Goal: Task Accomplishment & Management: Manage account settings

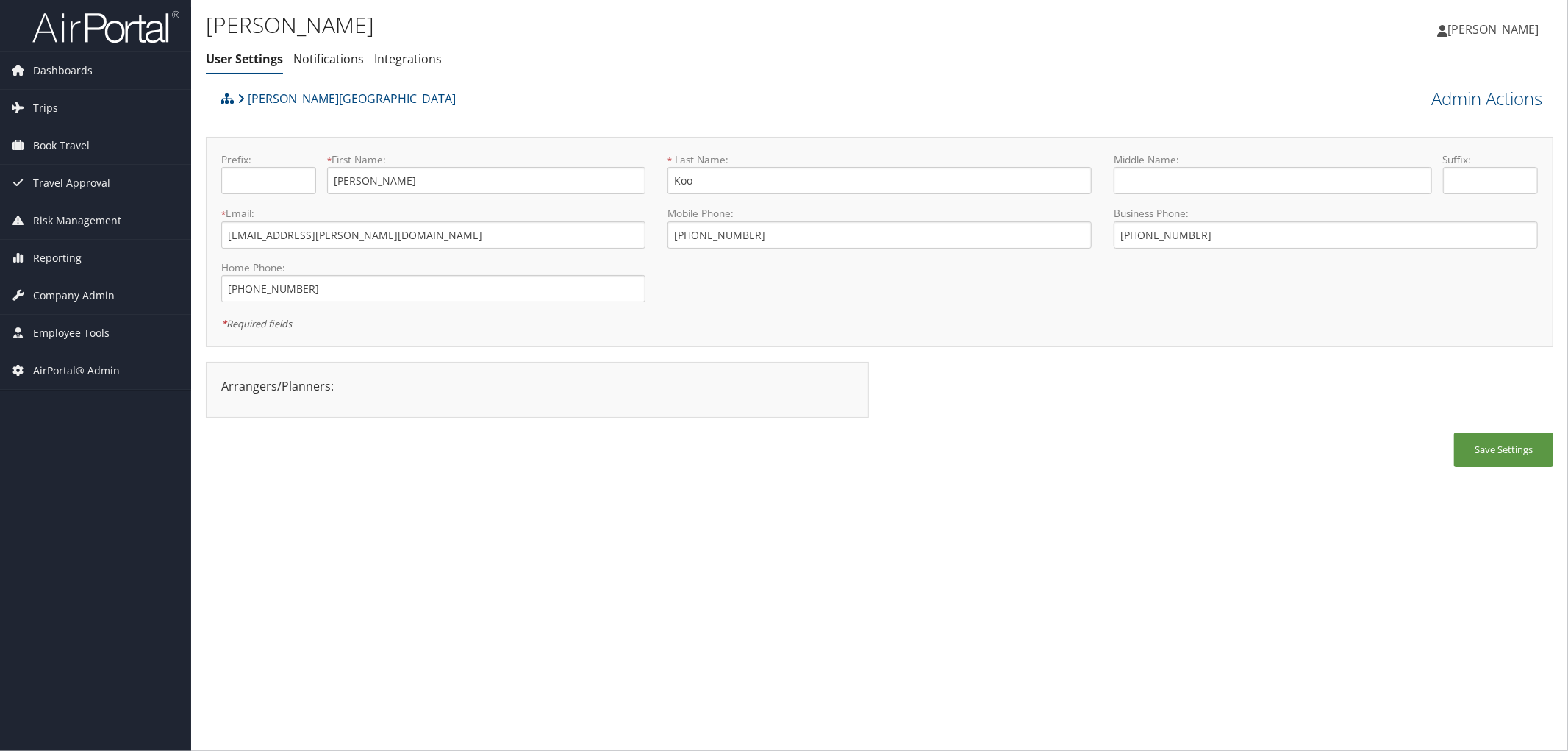
click at [495, 125] on div "Troy University Admin Actions Reset User's Password Confirm Reset User's Passwo…" at bounding box center [879, 283] width 1347 height 398
click at [480, 516] on div "Gi Yong Koo User Settings Notifications Integrations User Settings Notification…" at bounding box center [880, 375] width 1377 height 751
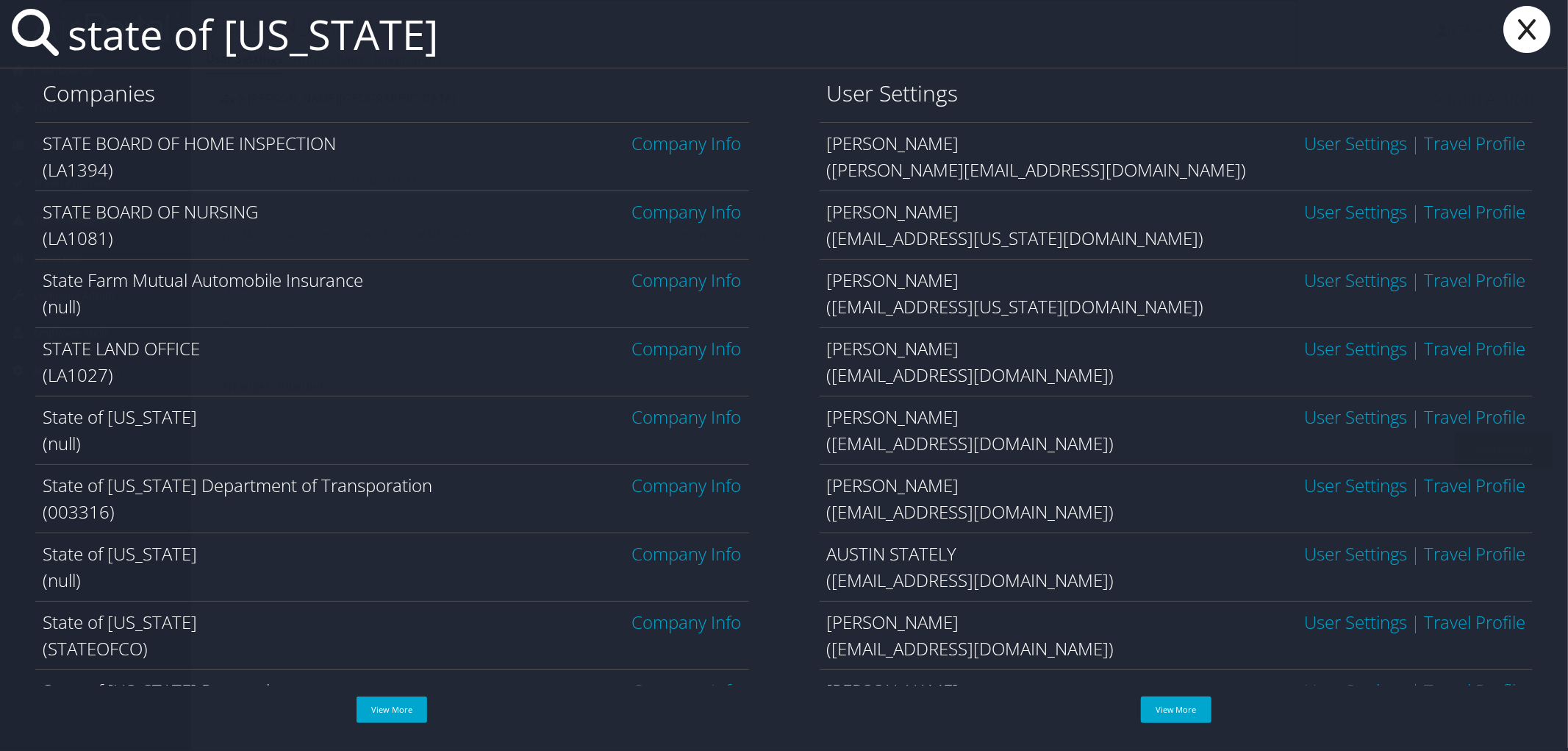
type input "state of utah"
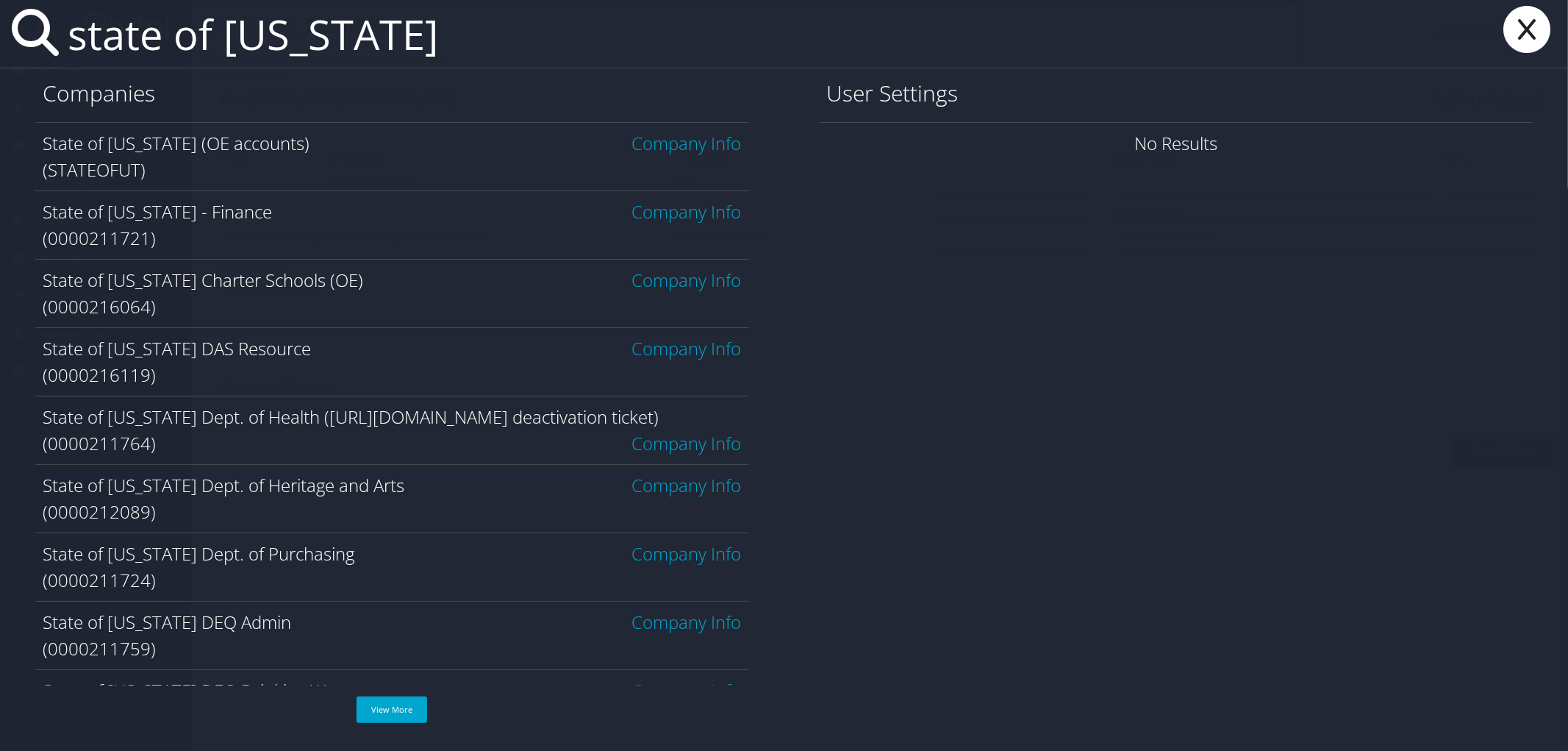
click at [218, 144] on span "State of Utah (OE accounts)" at bounding box center [175, 143] width 267 height 24
click at [655, 140] on link "Company Info" at bounding box center [687, 143] width 109 height 24
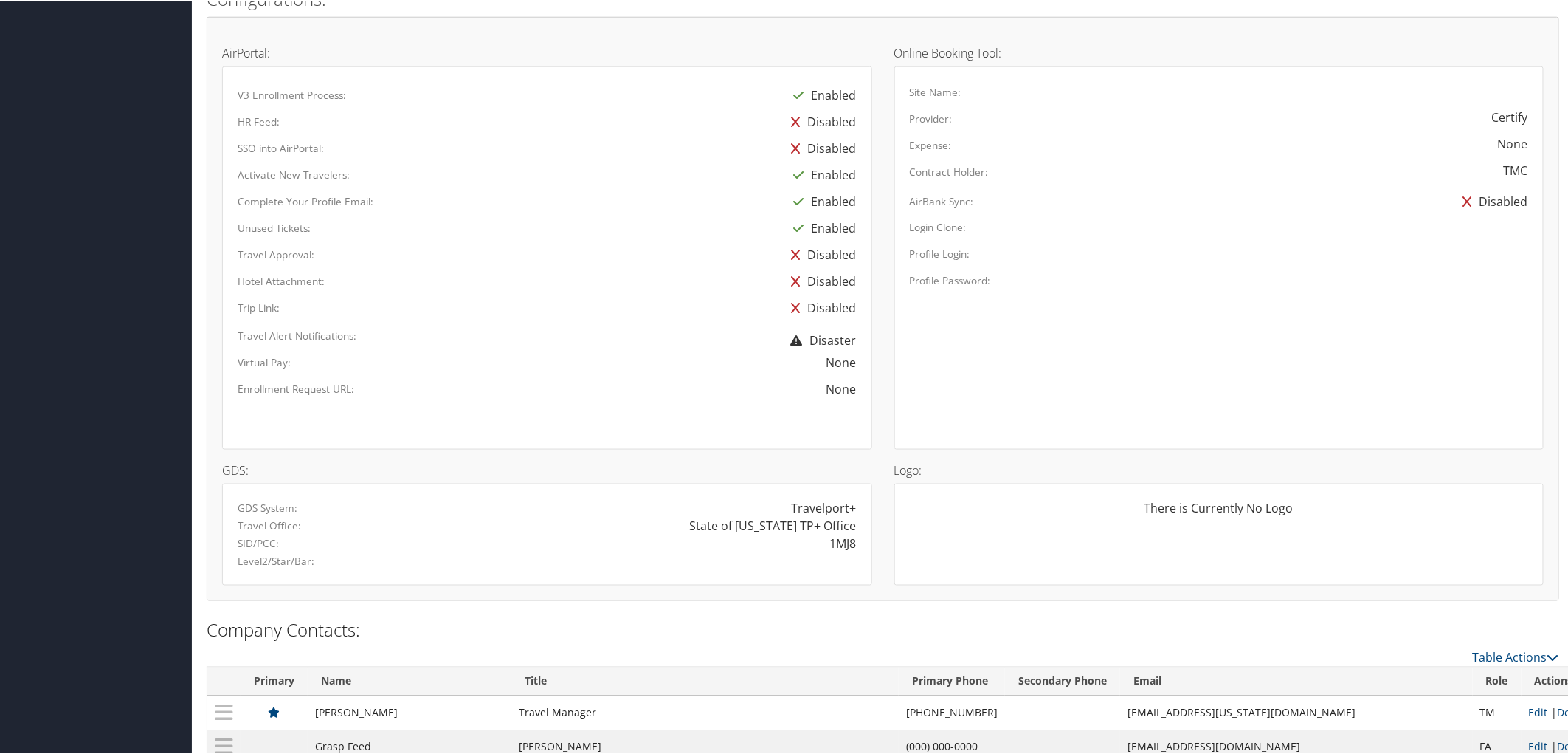
scroll to position [1020, 0]
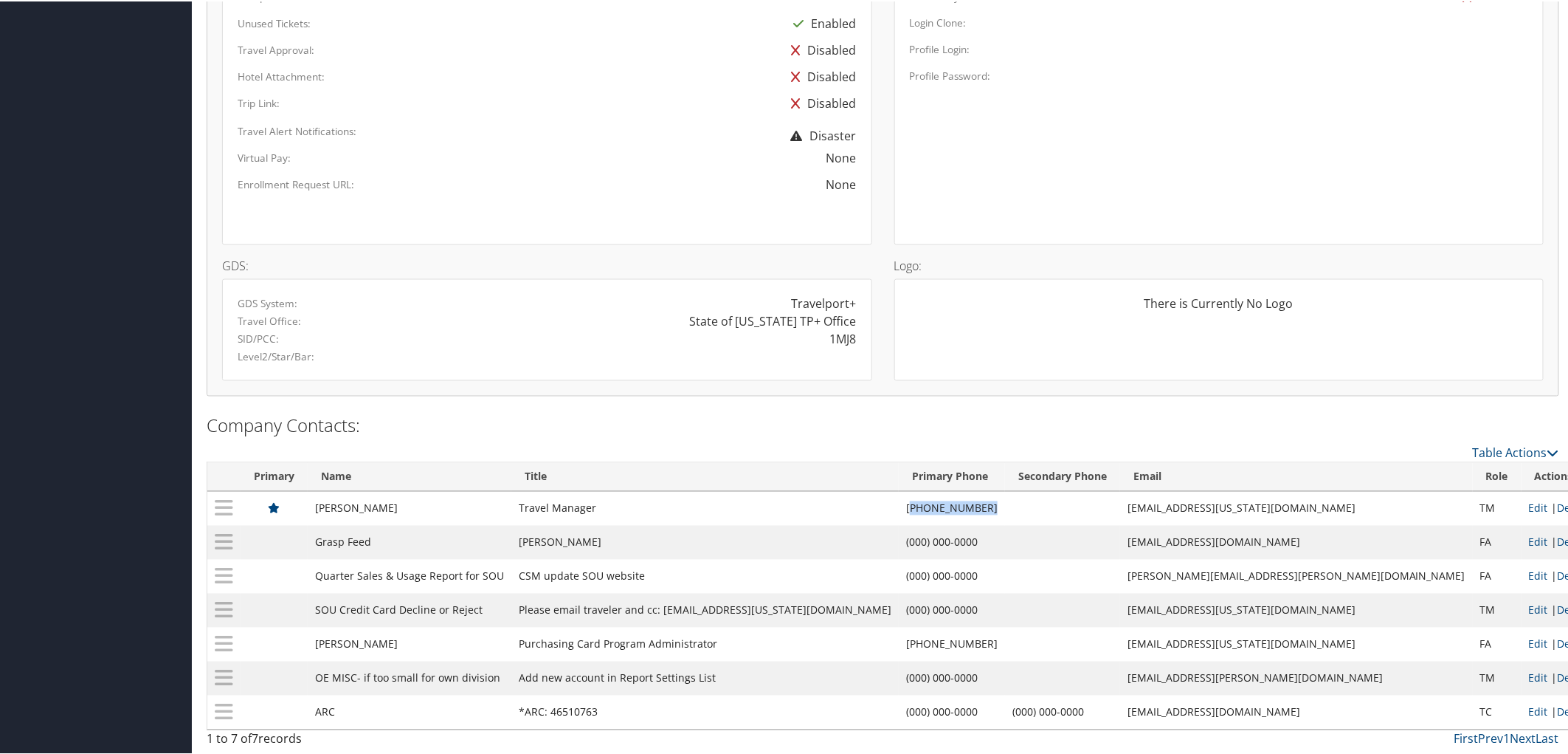
drag, startPoint x: 940, startPoint y: 504, endPoint x: 1023, endPoint y: 510, distance: 83.2
click at [1005, 510] on td "(385) 214-7352" at bounding box center [951, 506] width 106 height 34
click at [941, 515] on td "(385) 214-7352" at bounding box center [951, 506] width 106 height 34
drag, startPoint x: 938, startPoint y: 504, endPoint x: 1018, endPoint y: 503, distance: 80.0
click at [1005, 503] on td "(385) 214-7352" at bounding box center [951, 506] width 106 height 34
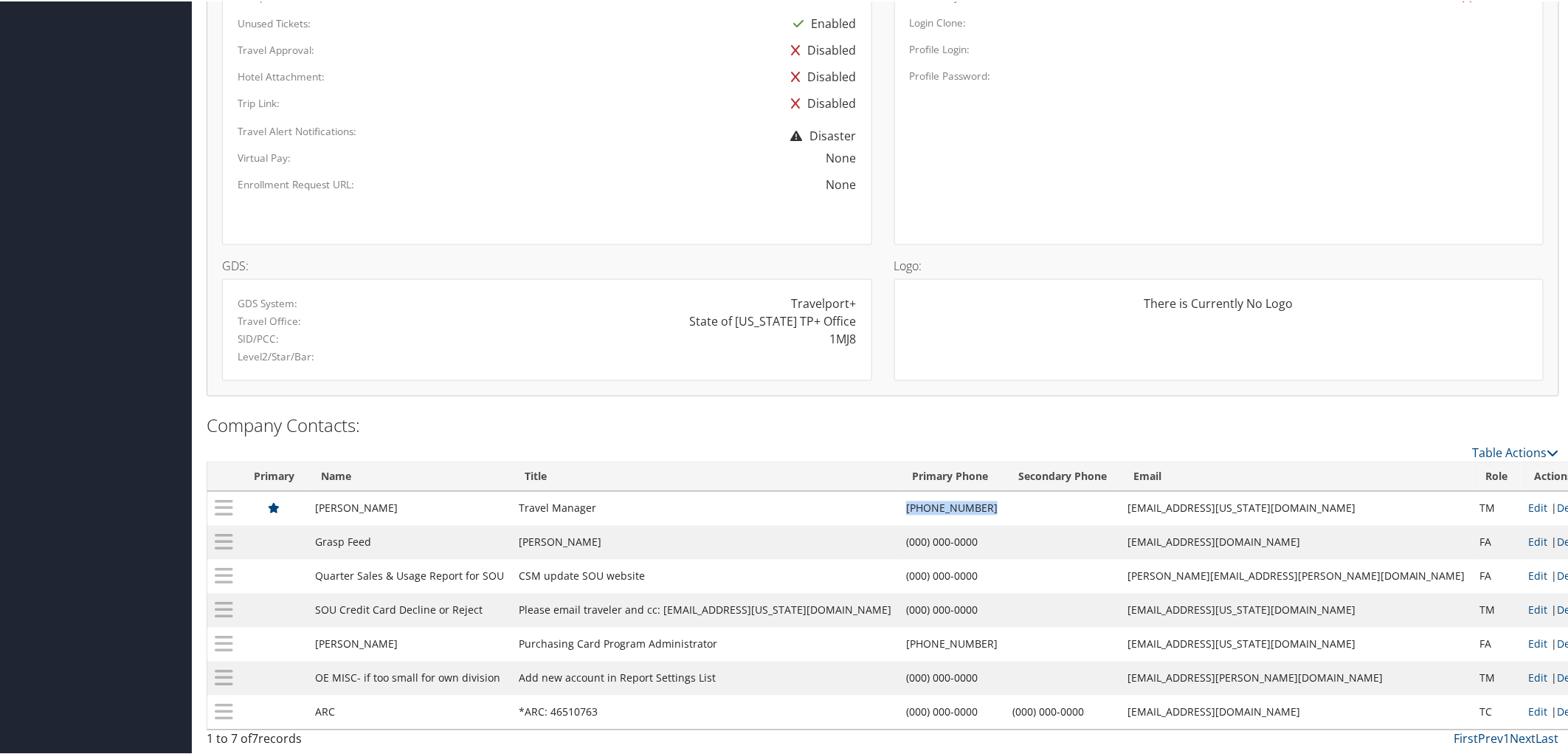
copy td "(385) 214-7352"
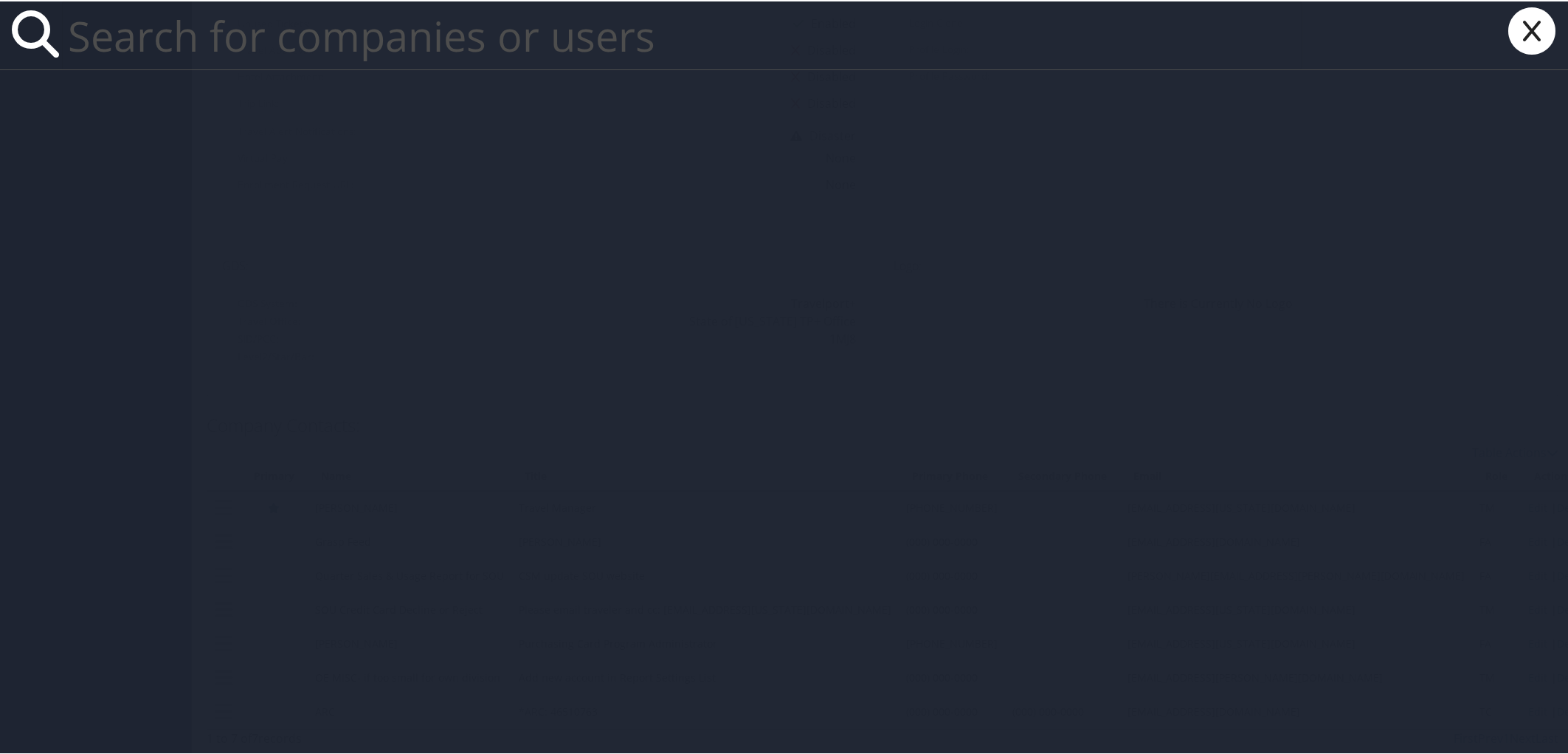
paste input "scott.montgomery@du.edu"
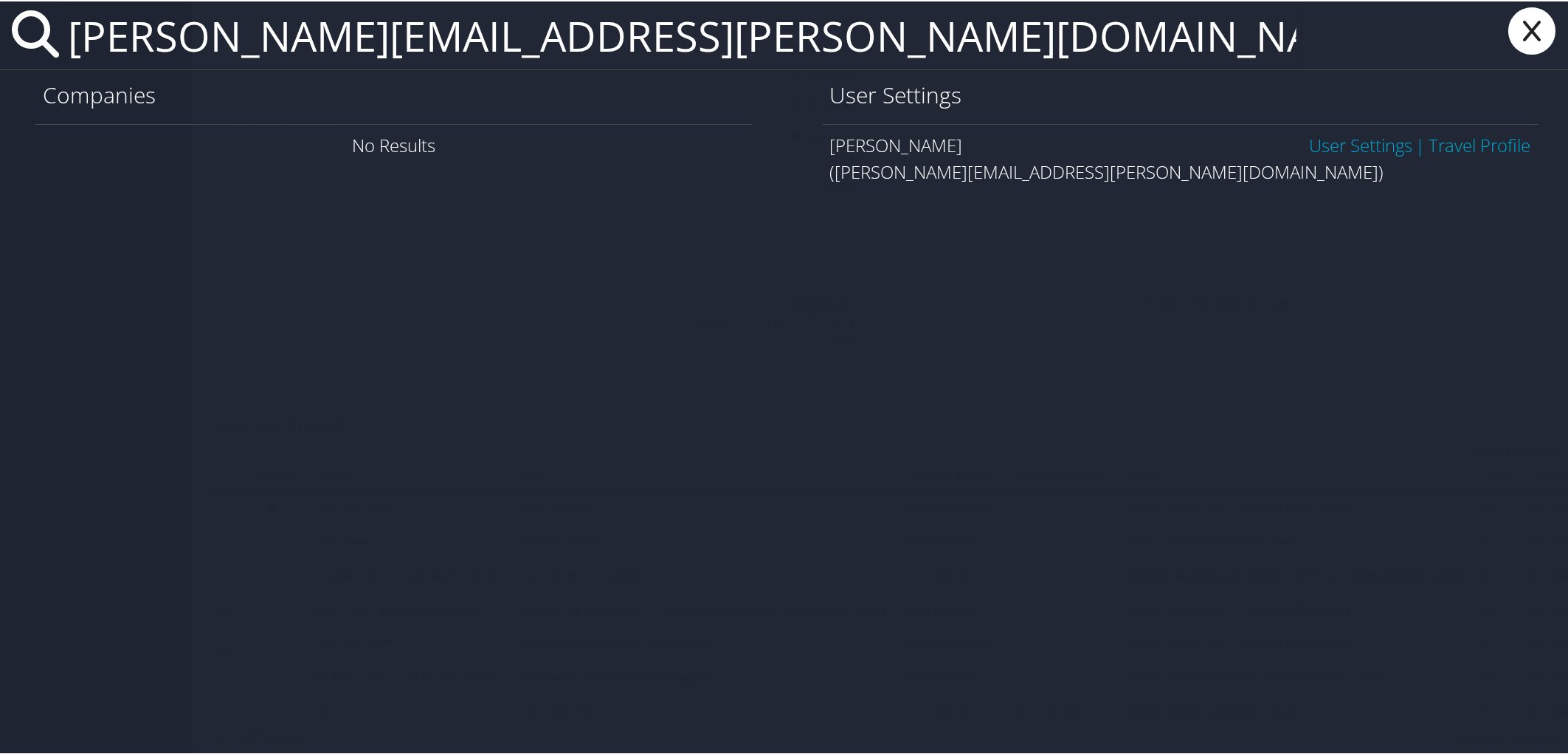
type input "scott.montgomery@du.edu"
click at [1347, 142] on link "User Settings" at bounding box center [1360, 143] width 103 height 24
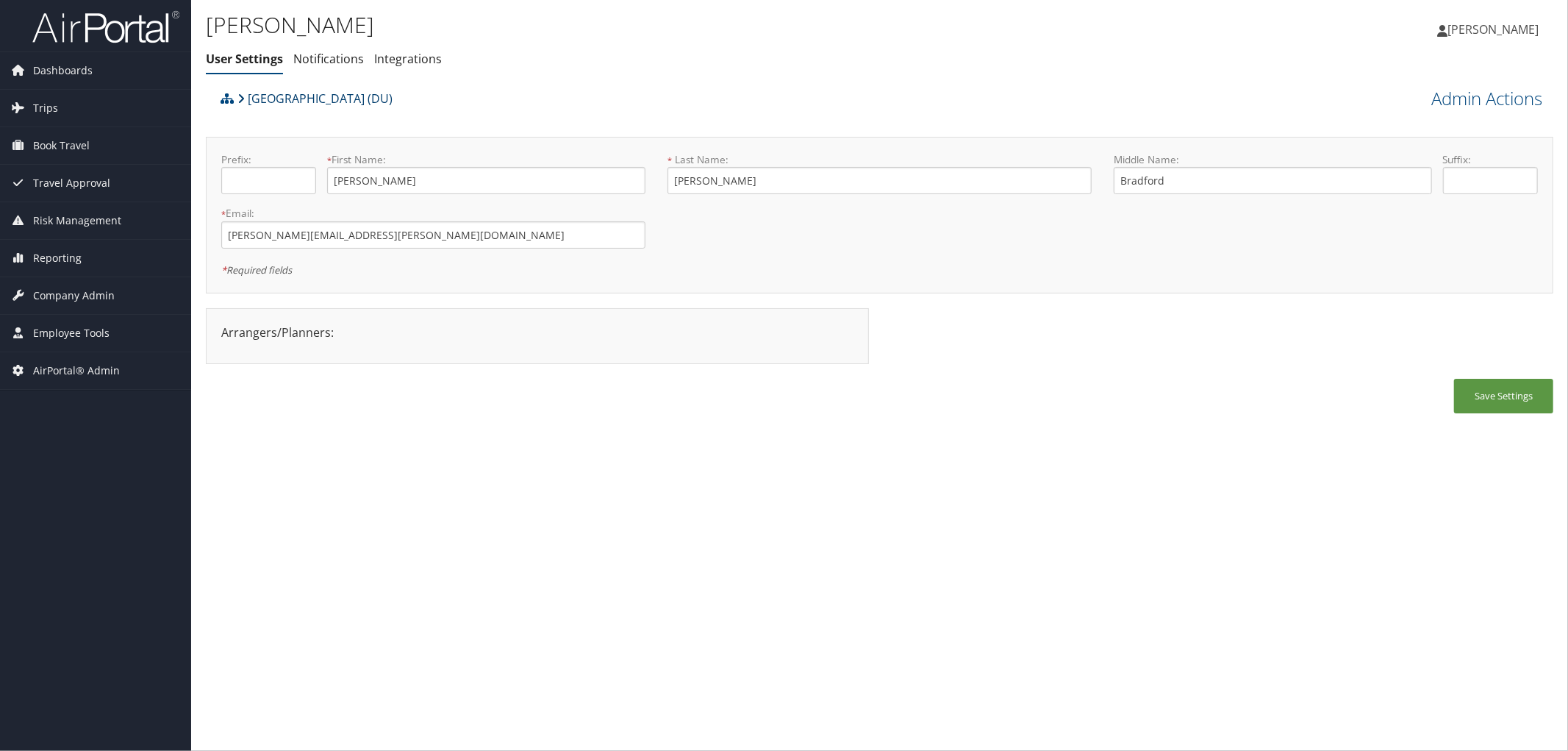
click at [325, 93] on link "[GEOGRAPHIC_DATA] (DU)" at bounding box center [315, 99] width 155 height 30
click at [295, 104] on link "[GEOGRAPHIC_DATA] (DU)" at bounding box center [315, 99] width 155 height 30
click at [596, 93] on div "[GEOGRAPHIC_DATA] (DU)" at bounding box center [711, 104] width 989 height 40
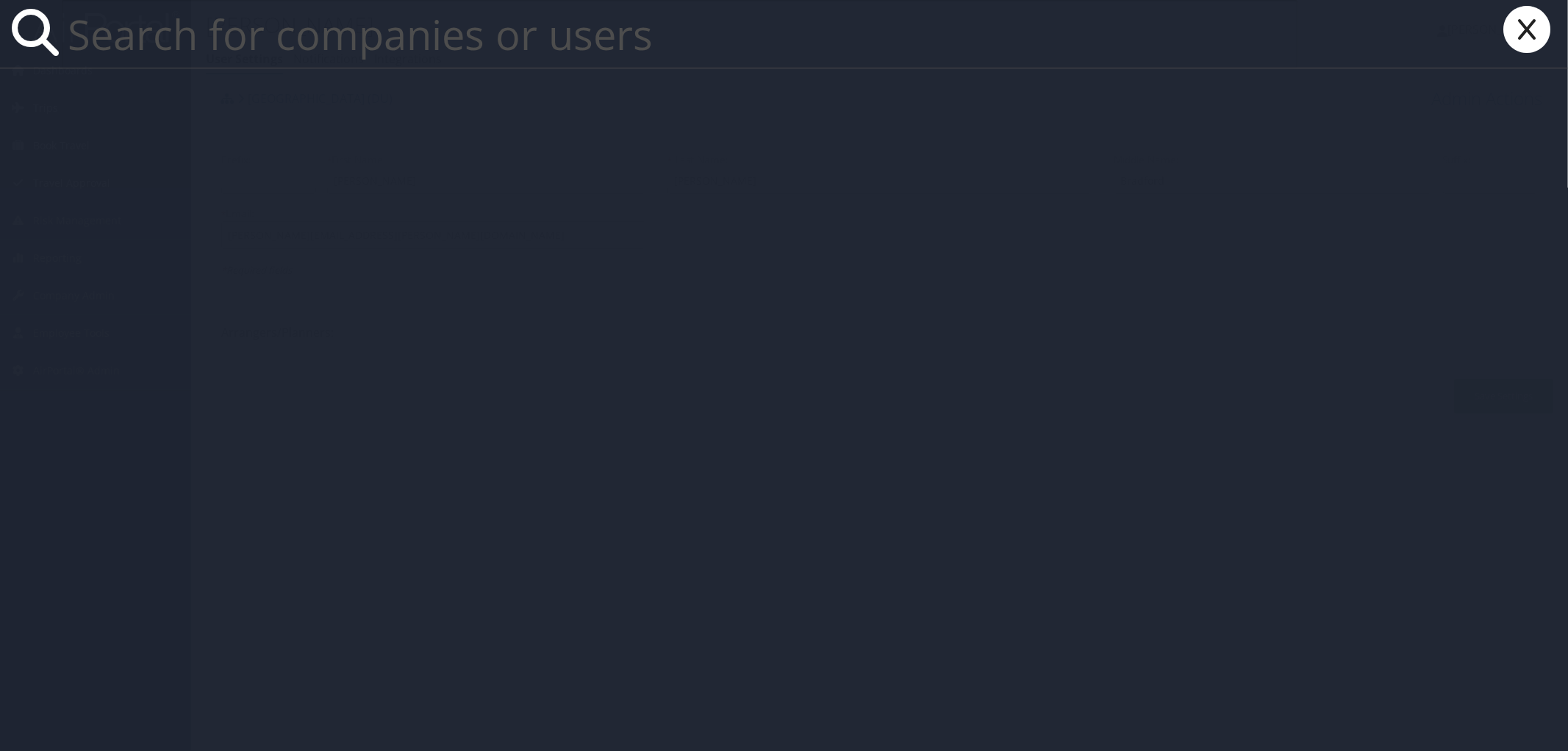
paste input "tilsonl@musc.edu"
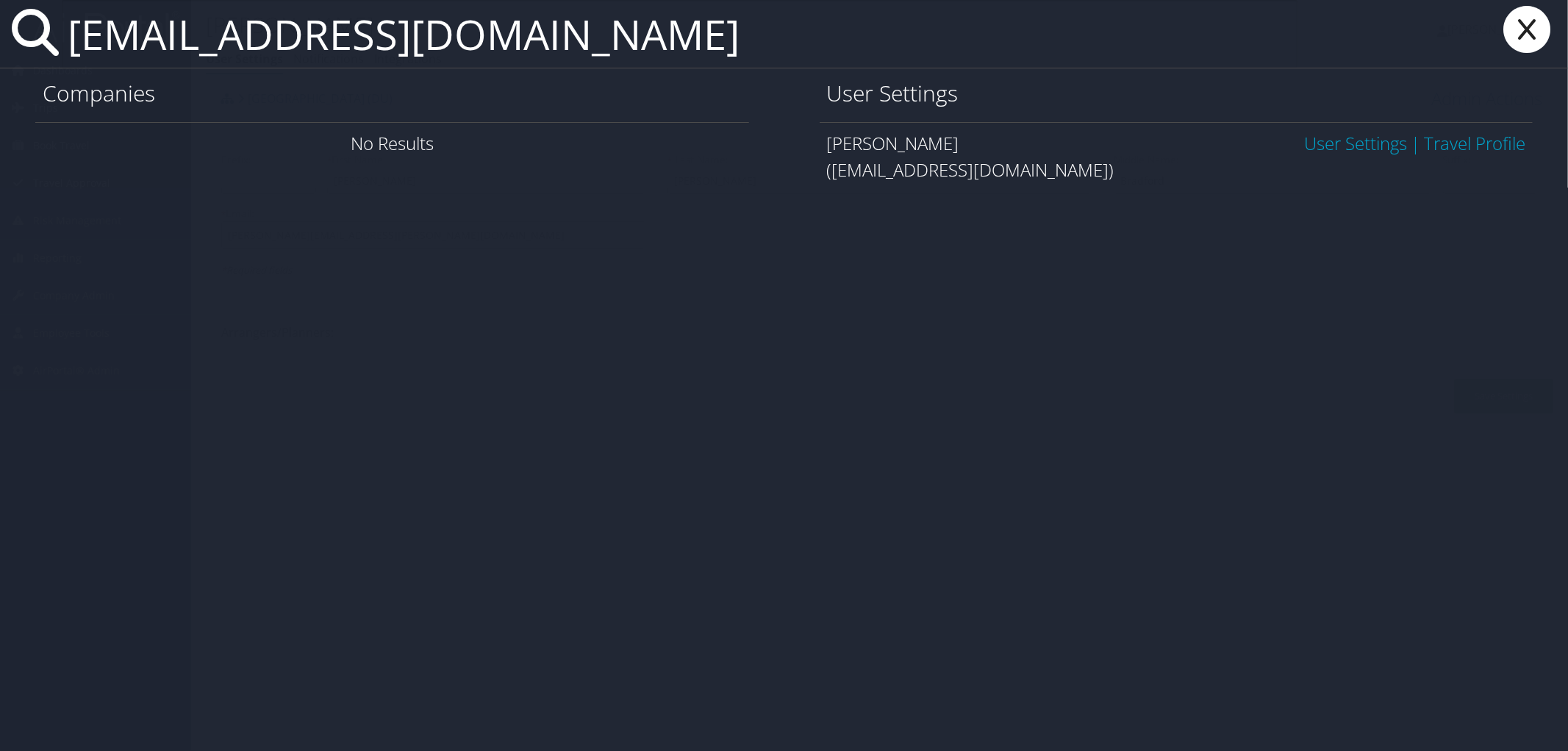
type input "tilsonl@musc.edu"
click at [1339, 147] on link "User Settings" at bounding box center [1356, 143] width 103 height 24
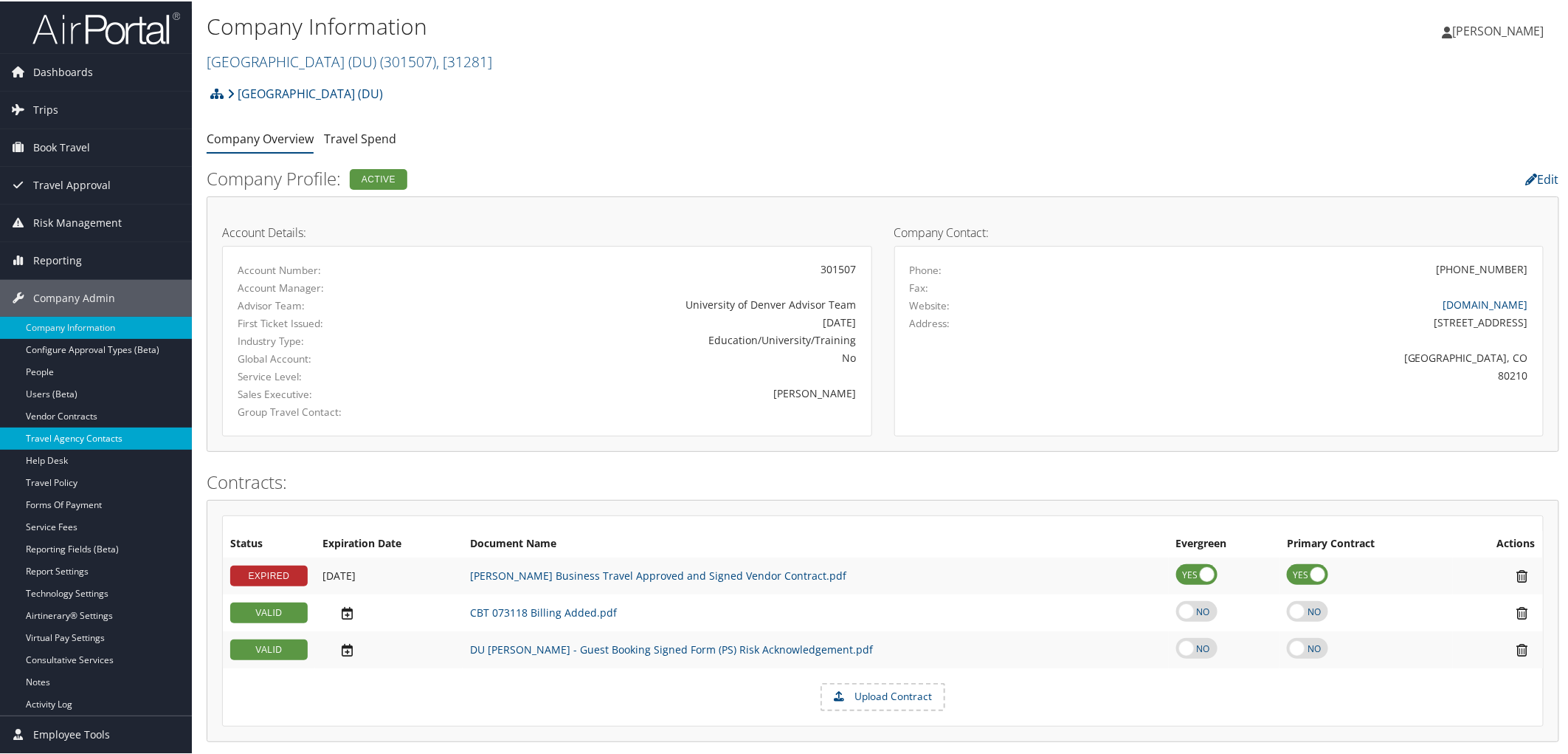
click at [89, 436] on link "Travel Agency Contacts" at bounding box center [96, 436] width 192 height 22
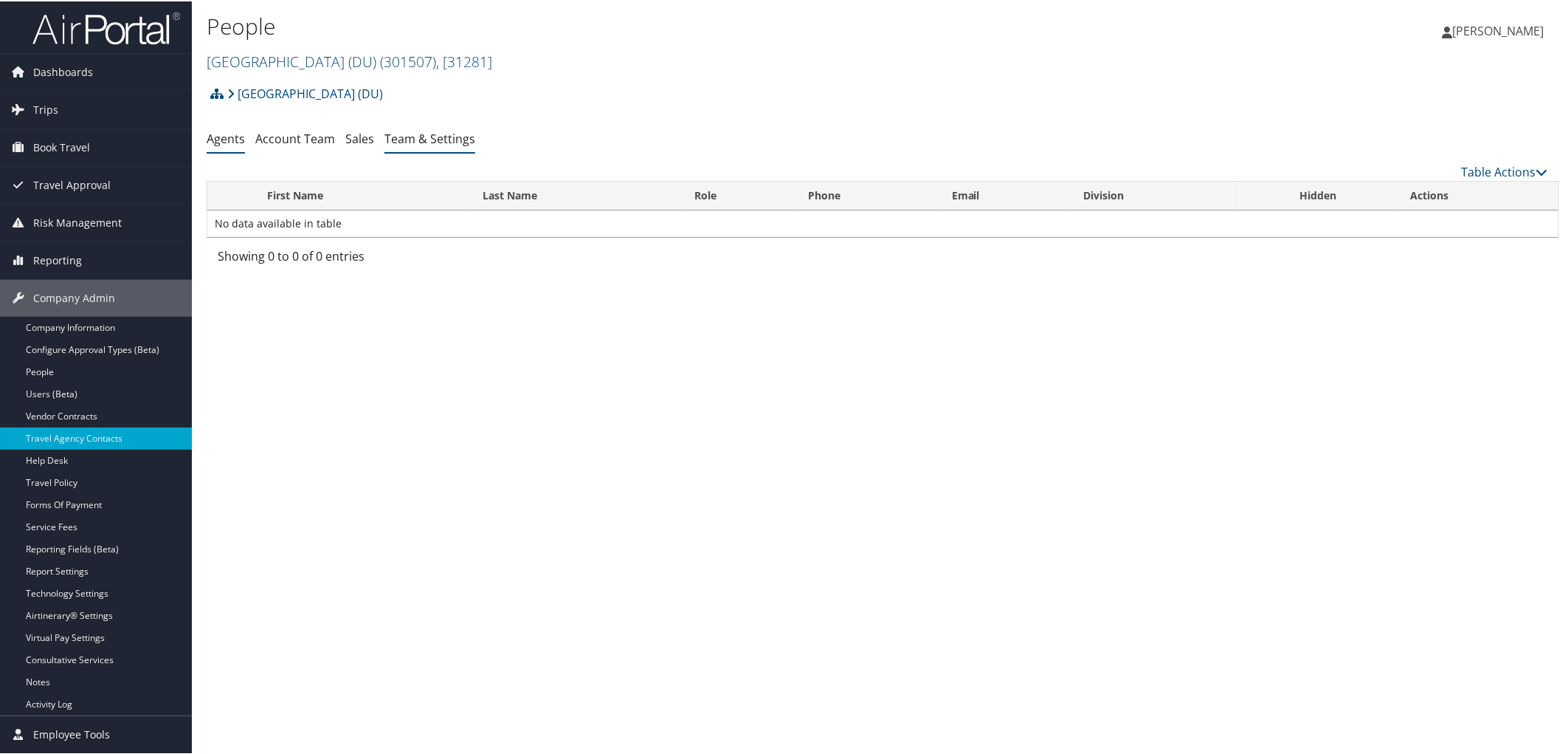
click at [409, 136] on link "Team & Settings" at bounding box center [430, 137] width 91 height 16
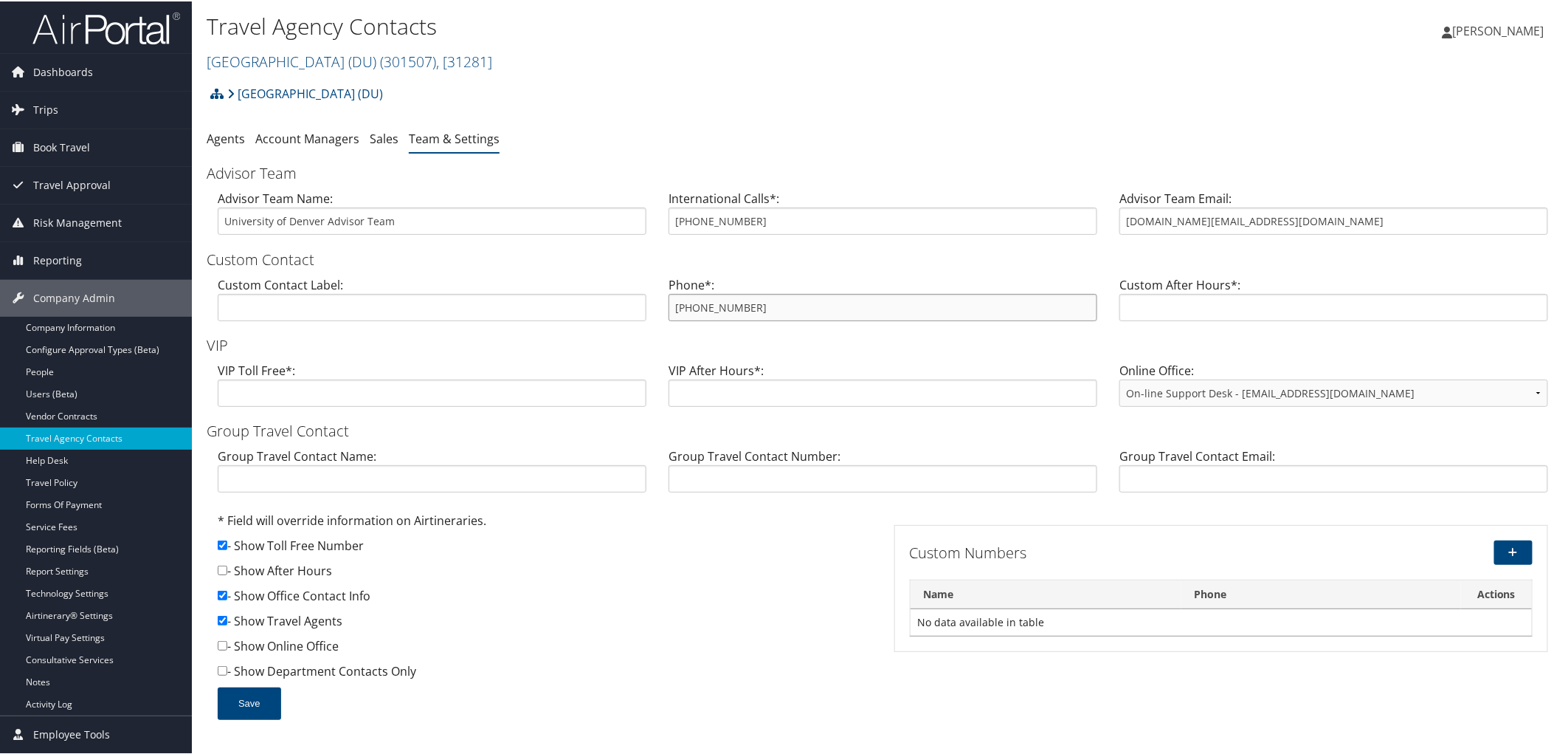
drag, startPoint x: 762, startPoint y: 314, endPoint x: 655, endPoint y: 312, distance: 107.0
click at [657, 312] on div "Phone*: 855-993-1498" at bounding box center [882, 303] width 451 height 57
drag, startPoint x: 1244, startPoint y: 218, endPoint x: 1095, endPoint y: 211, distance: 149.2
click at [1095, 211] on div "Advisor Team Name: University of Denver Advisor Team International Calls*: 801-…" at bounding box center [882, 216] width 1352 height 57
click at [1195, 673] on div "* Field will override information on Airtineraries. - Show Toll Free Number - S…" at bounding box center [882, 622] width 1352 height 223
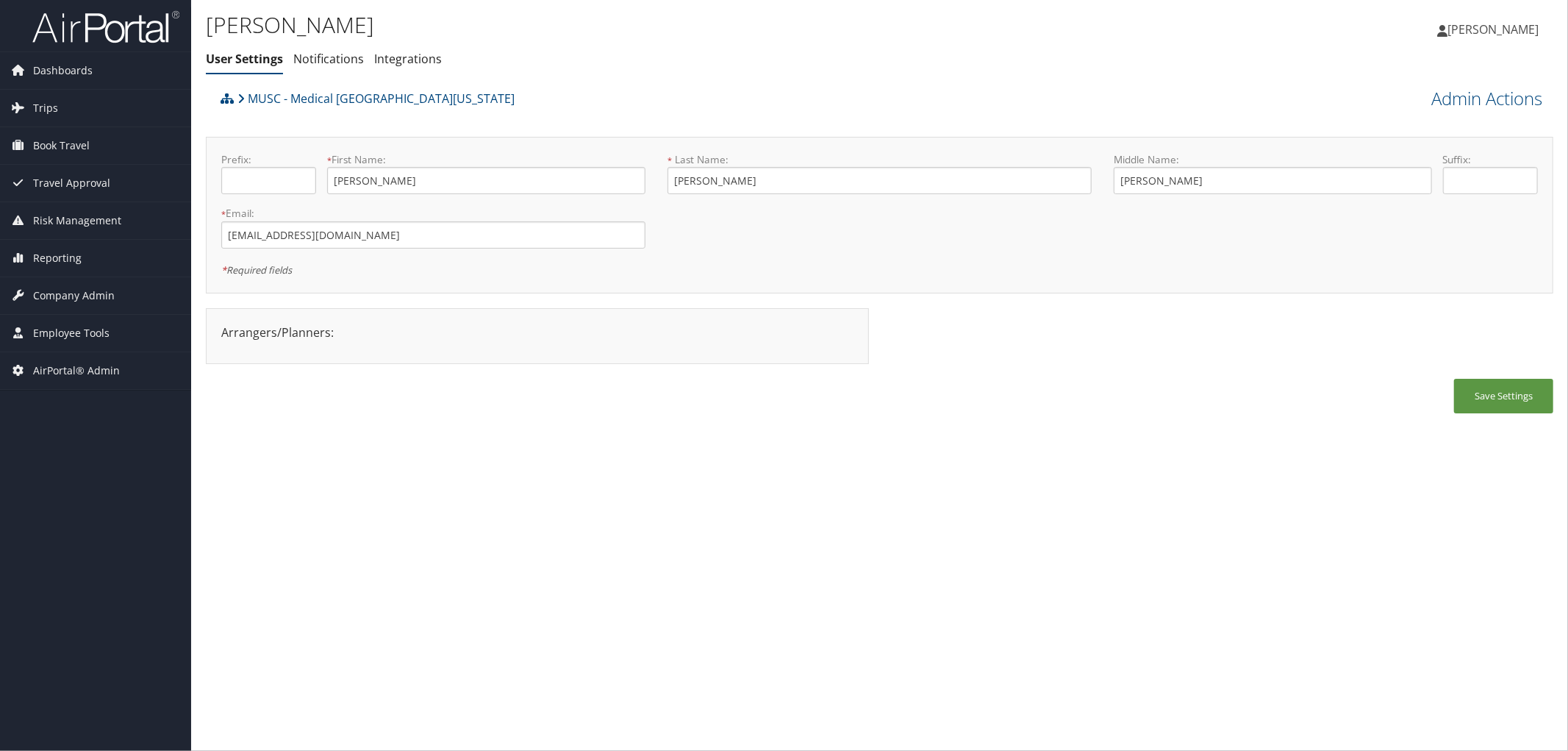
click at [688, 50] on ul "User Settings Notifications Integrations" at bounding box center [655, 59] width 898 height 26
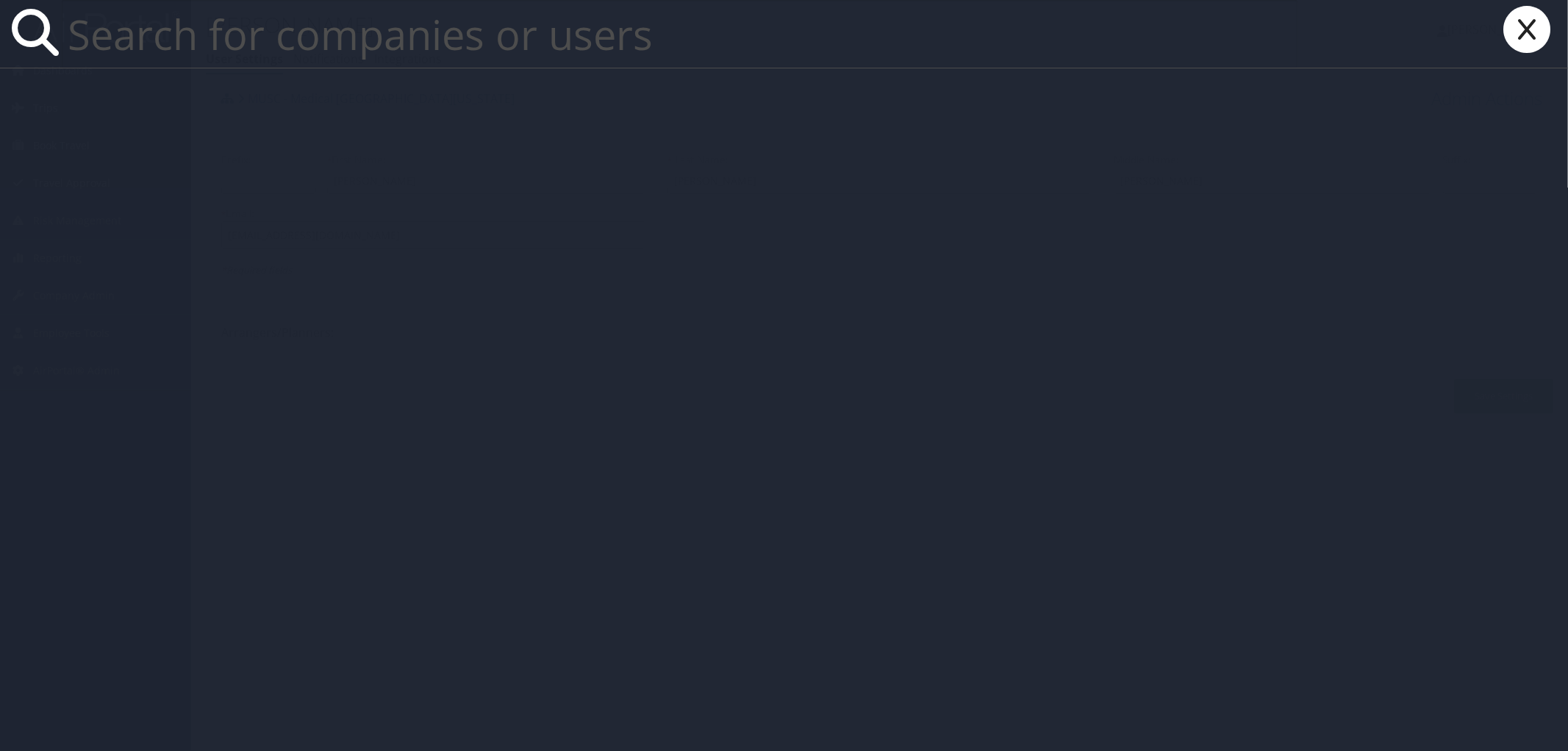
paste input "Romina Sanwald"
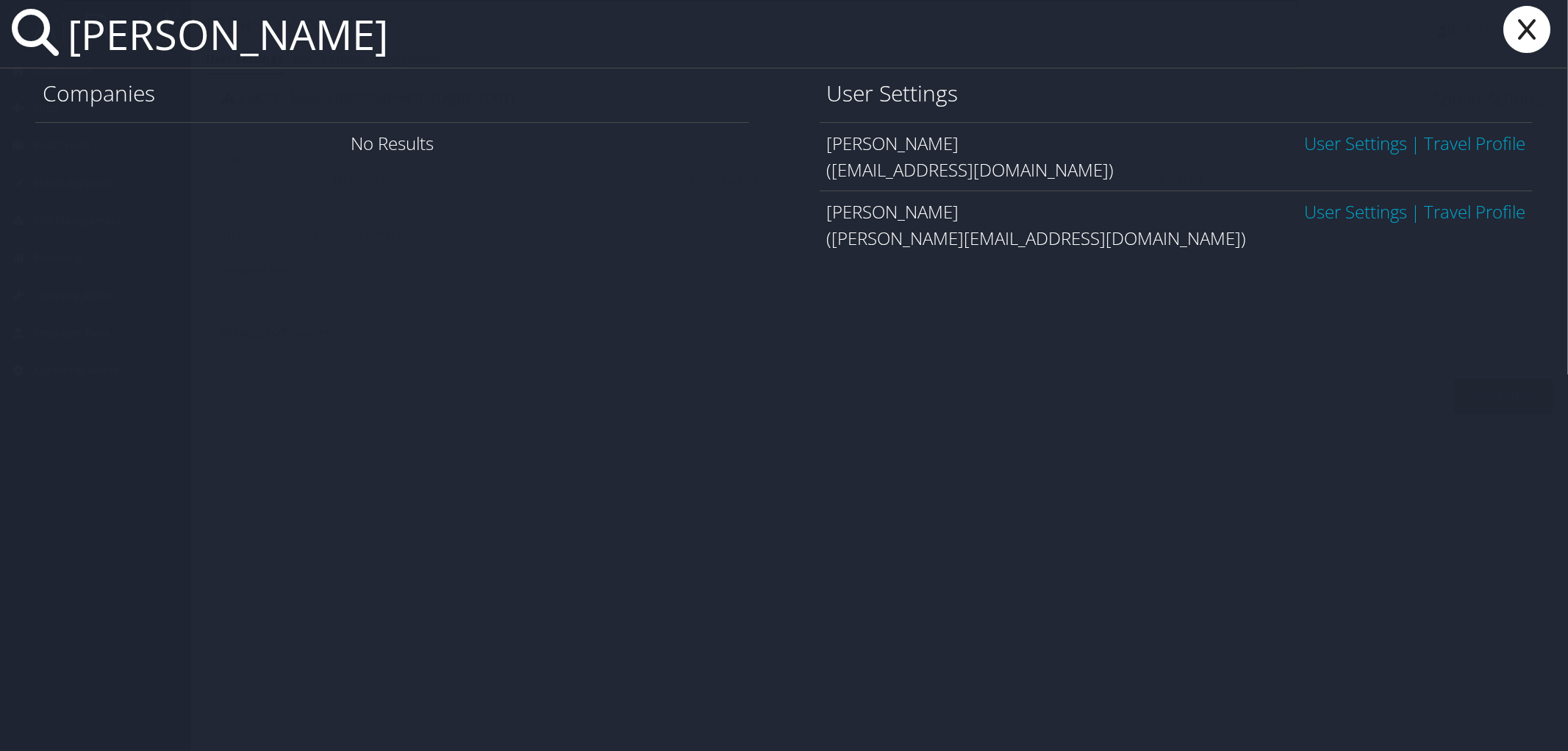
type input "Romina Sanwald"
click at [1335, 222] on link "User Settings" at bounding box center [1356, 211] width 103 height 24
click at [1306, 145] on link "User Settings" at bounding box center [1356, 143] width 103 height 24
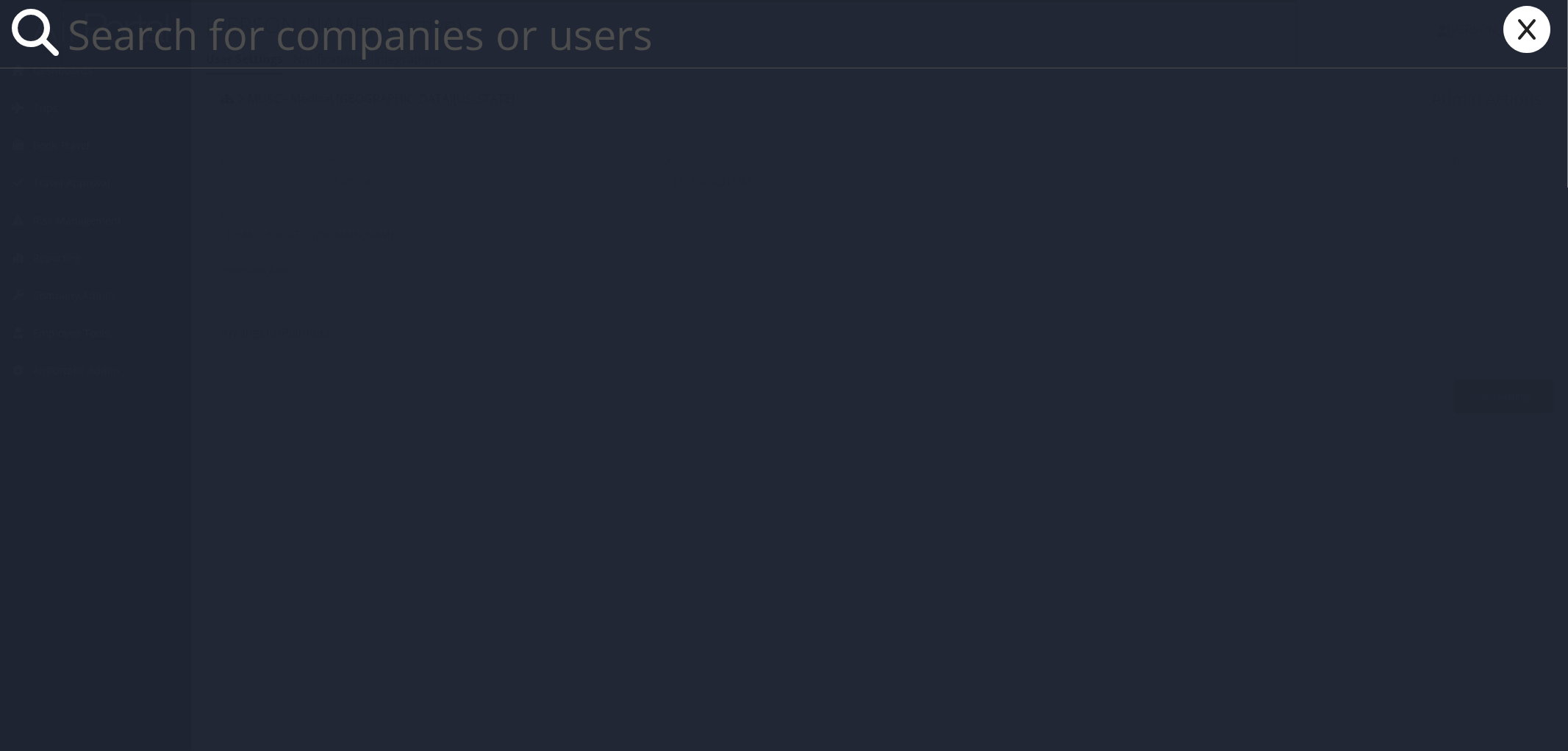
paste input "[PERSON_NAME]"
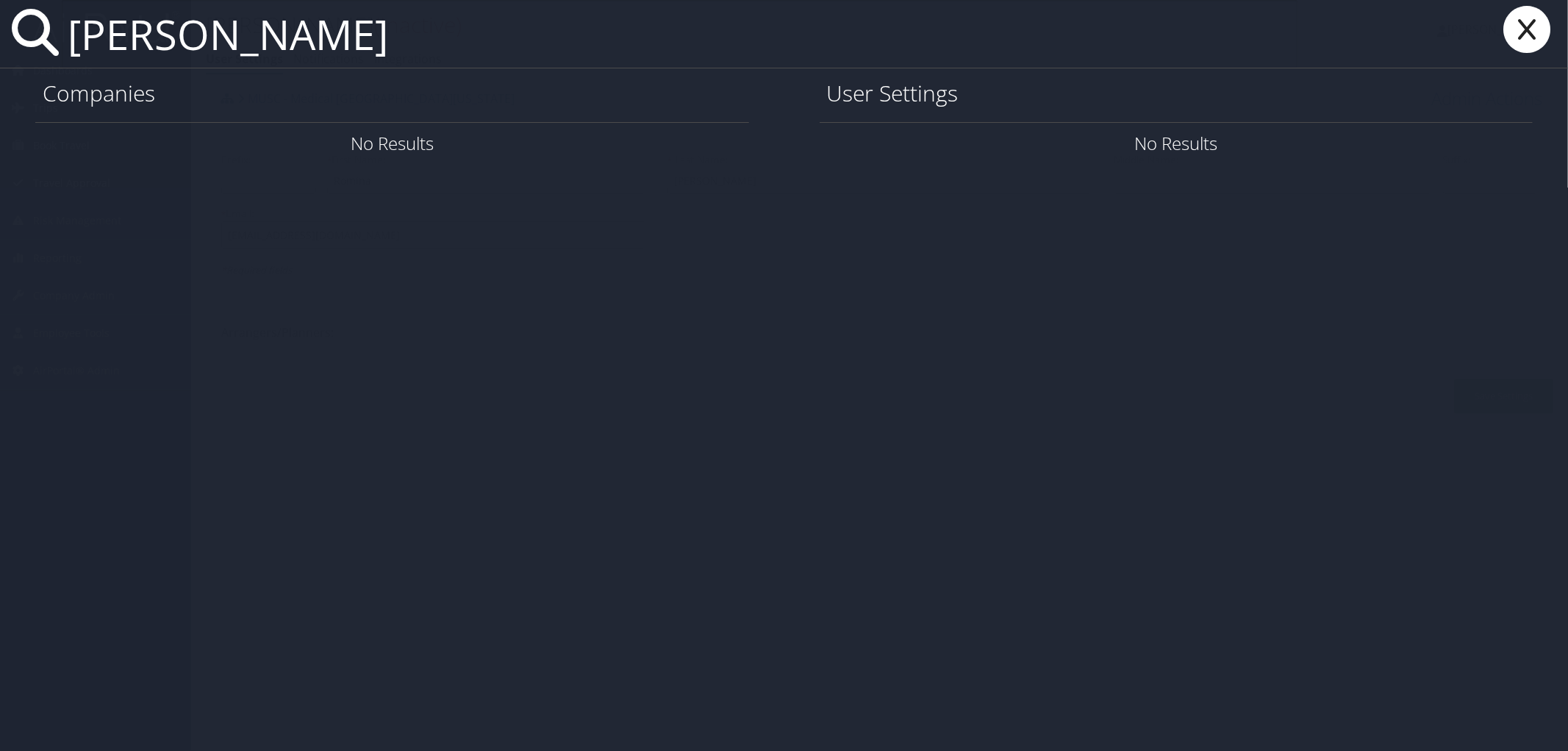
type input "[PERSON_NAME]"
